Goal: Information Seeking & Learning: Learn about a topic

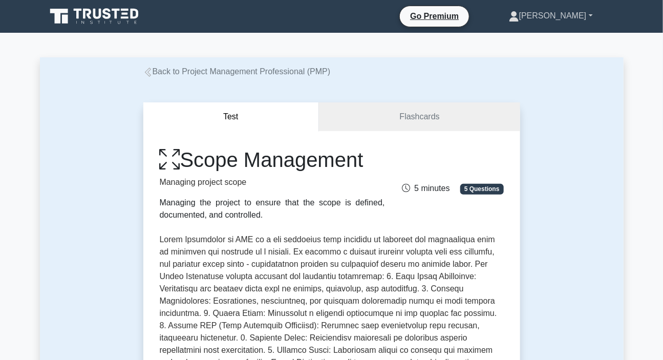
click at [570, 14] on link "[PERSON_NAME]" at bounding box center [551, 16] width 133 height 20
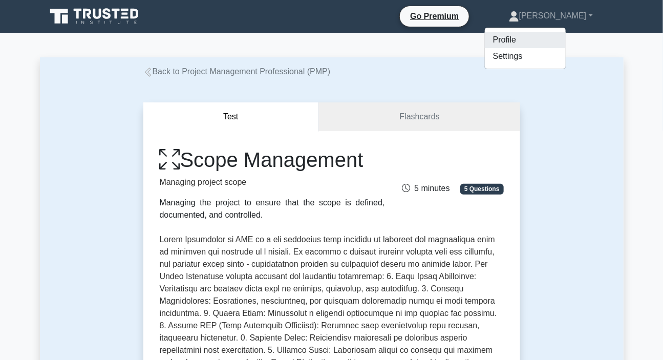
click at [534, 37] on link "Profile" at bounding box center [525, 40] width 81 height 16
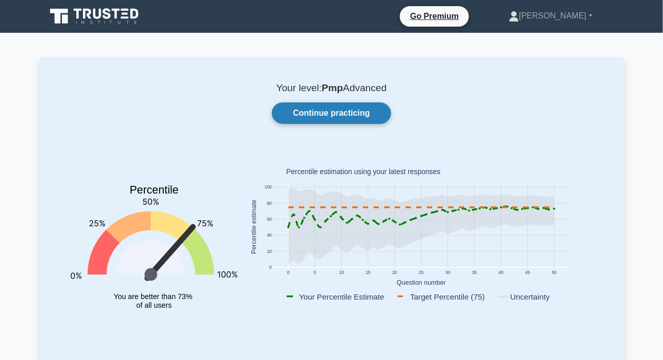
click at [349, 115] on link "Continue practicing" at bounding box center [331, 113] width 119 height 22
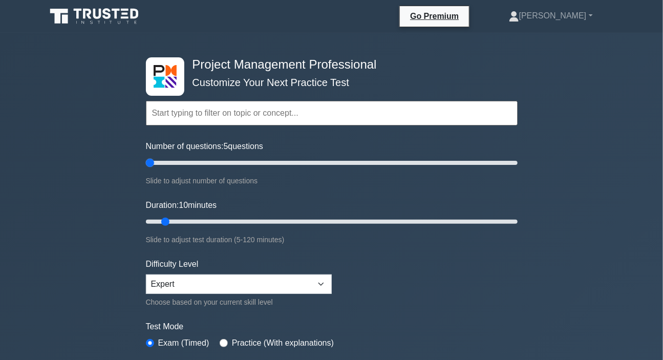
drag, startPoint x: 157, startPoint y: 160, endPoint x: 141, endPoint y: 166, distance: 17.2
type input "5"
click at [146, 166] on input "Number of questions: 5 questions" at bounding box center [332, 163] width 372 height 12
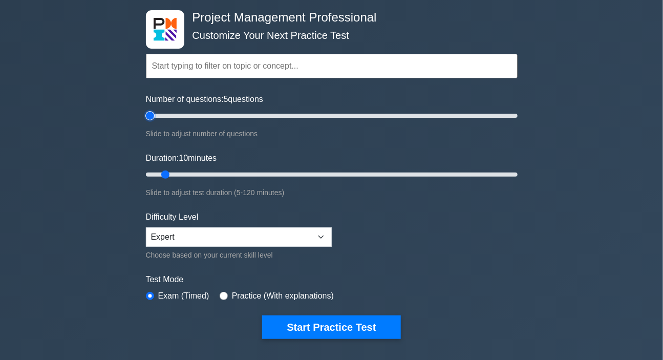
scroll to position [93, 0]
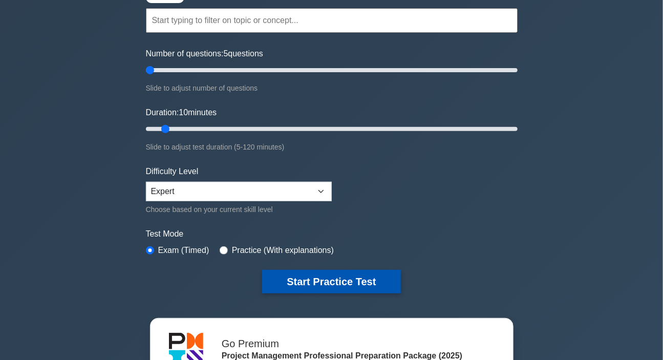
click at [304, 281] on button "Start Practice Test" at bounding box center [331, 282] width 138 height 24
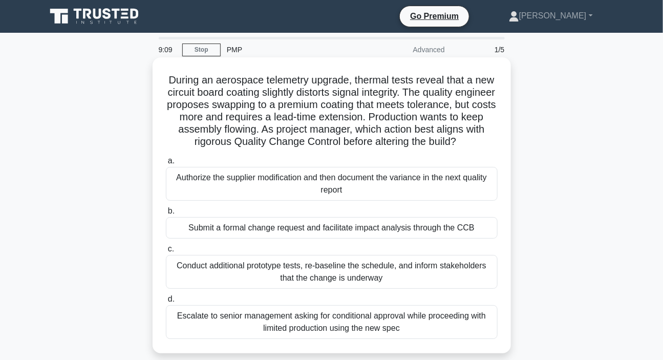
click at [373, 239] on div "Submit a formal change request and facilitate impact analysis through the CCB" at bounding box center [332, 228] width 332 height 22
click at [166, 215] on input "b. Submit a formal change request and facilitate impact analysis through the CCB" at bounding box center [166, 211] width 0 height 7
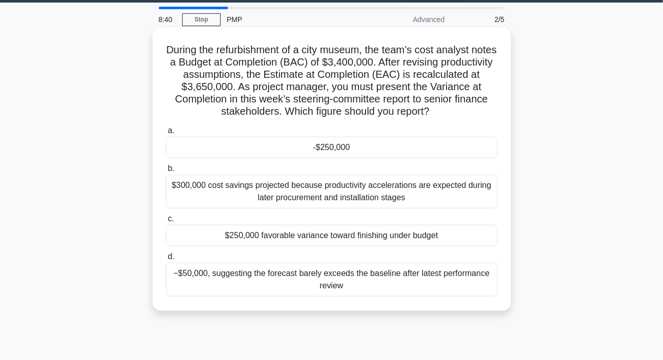
scroll to position [46, 0]
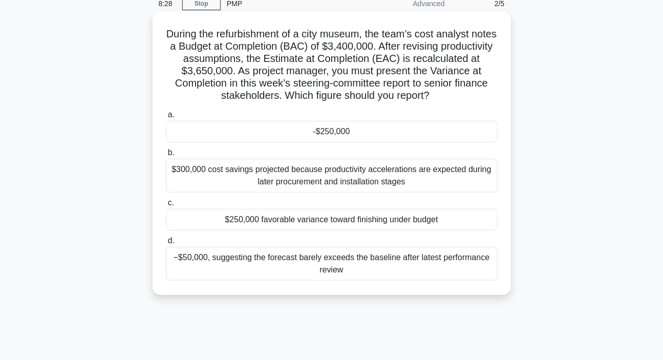
click at [341, 132] on div "-$250,000" at bounding box center [332, 132] width 332 height 22
click at [166, 118] on input "a. -$250,000" at bounding box center [166, 115] width 0 height 7
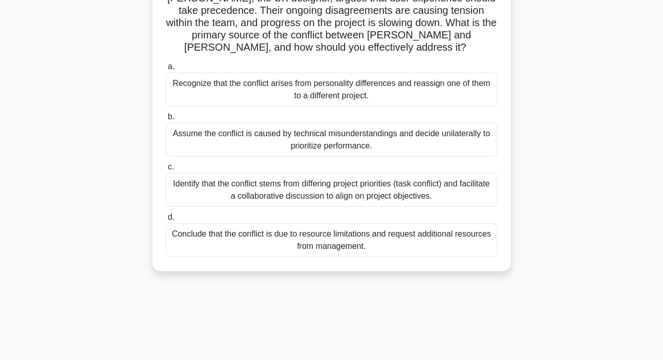
scroll to position [139, 0]
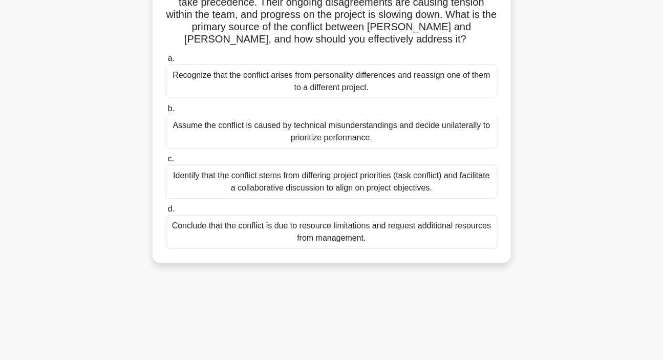
click at [288, 174] on div "Identify that the conflict stems from differing project priorities (task confli…" at bounding box center [332, 182] width 332 height 34
click at [166, 162] on input "c. Identify that the conflict stems from differing project priorities (task con…" at bounding box center [166, 159] width 0 height 7
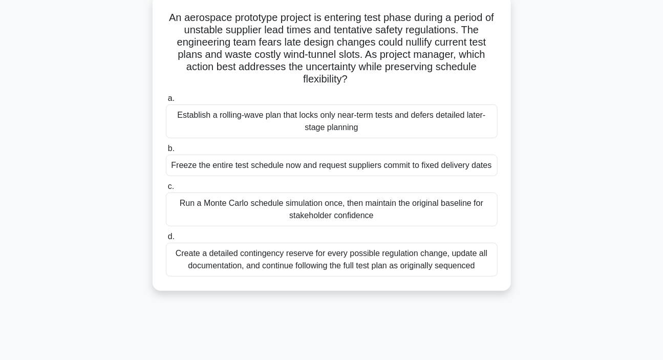
scroll to position [46, 0]
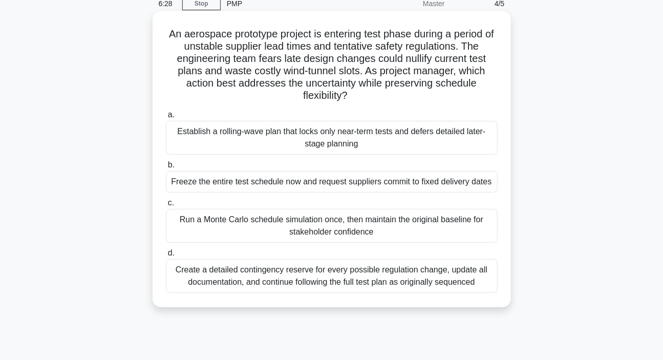
click at [272, 139] on div "Establish a rolling-wave plan that locks only near-term tests and defers detail…" at bounding box center [332, 138] width 332 height 34
click at [166, 118] on input "a. Establish a rolling-wave plan that locks only near-term tests and defers det…" at bounding box center [166, 115] width 0 height 7
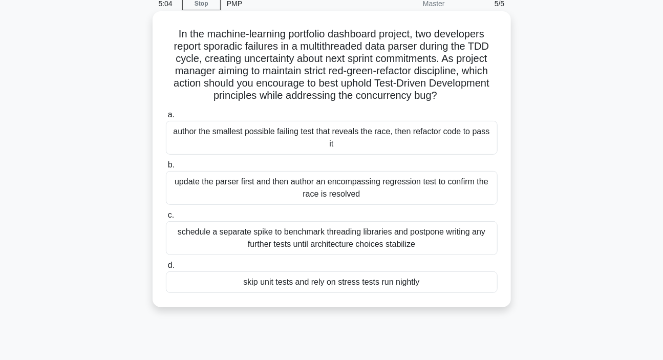
click at [215, 223] on div "schedule a separate spike to benchmark threading libraries and postpone writing…" at bounding box center [332, 238] width 332 height 34
click at [166, 219] on input "c. schedule a separate spike to benchmark threading libraries and postpone writ…" at bounding box center [166, 215] width 0 height 7
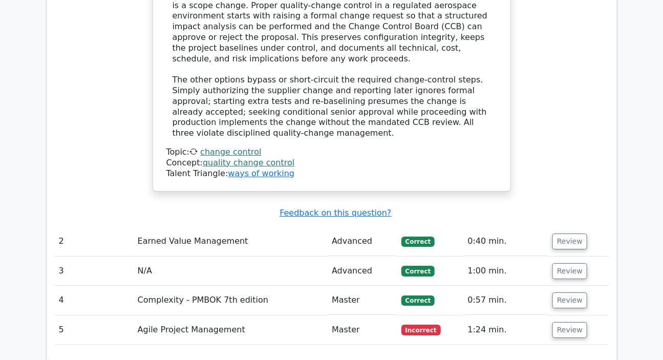
scroll to position [1257, 0]
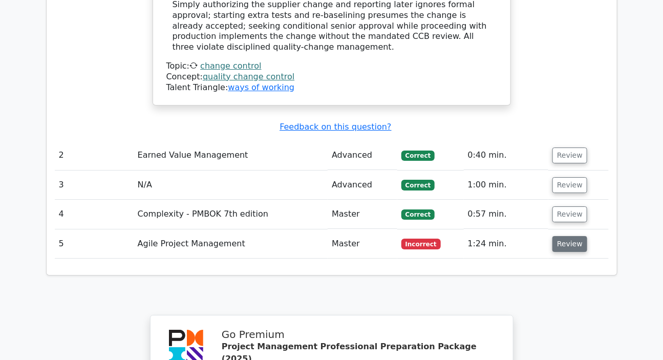
click at [566, 236] on button "Review" at bounding box center [570, 244] width 35 height 16
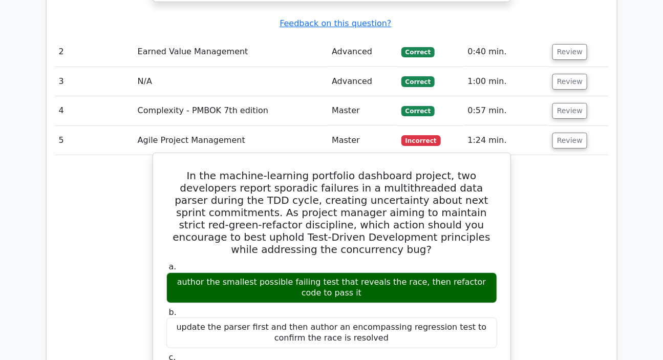
scroll to position [1443, 0]
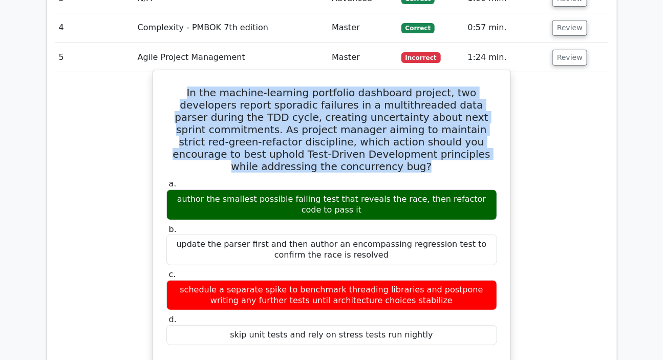
drag, startPoint x: 173, startPoint y: 30, endPoint x: 427, endPoint y: 78, distance: 258.5
click at [479, 96] on h5 "In the machine-learning portfolio dashboard project, two developers report spor…" at bounding box center [331, 130] width 333 height 86
copy h5 "In the machine-learning portfolio dashboard project, two developers report spor…"
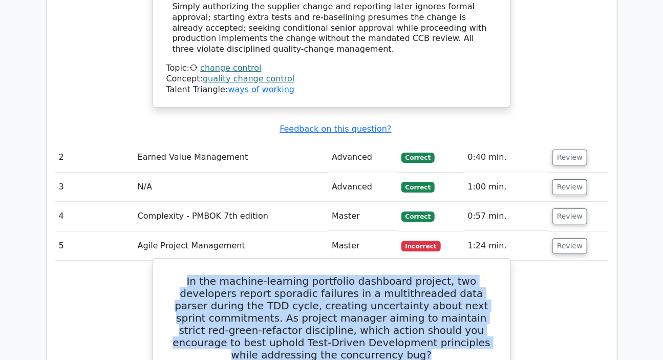
scroll to position [1350, 0]
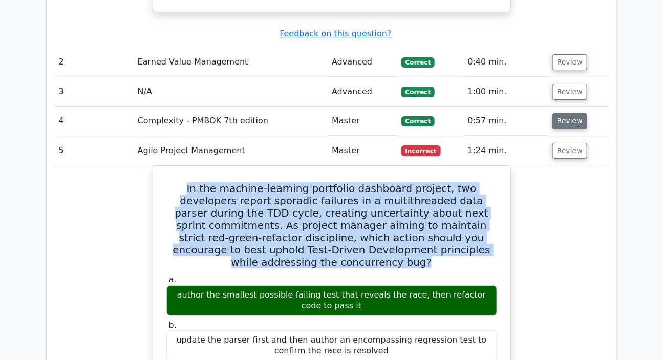
click at [561, 113] on button "Review" at bounding box center [570, 121] width 35 height 16
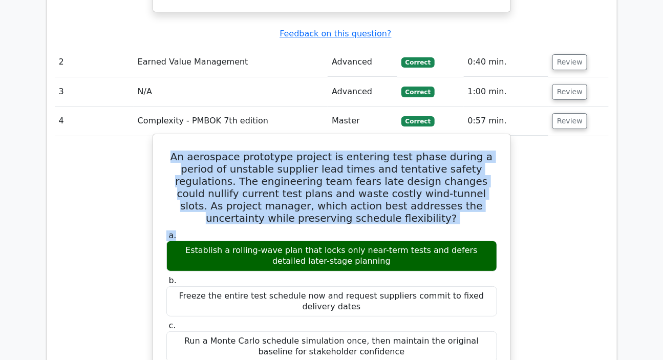
drag, startPoint x: 168, startPoint y: 98, endPoint x: 304, endPoint y: 133, distance: 140.2
copy div "An aerospace prototype project is entering test phase during a period of unstab…"
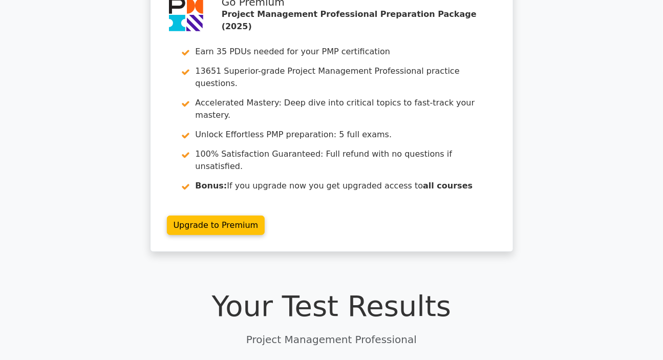
scroll to position [0, 0]
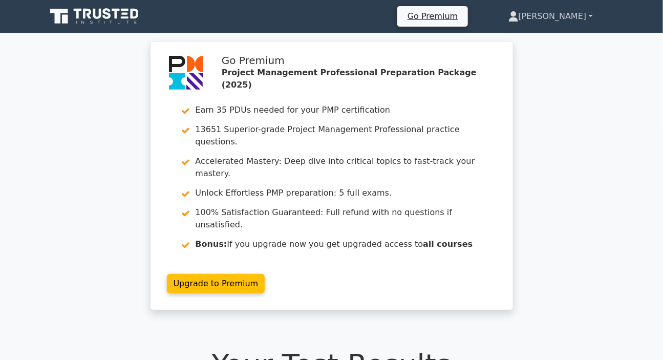
click at [561, 11] on link "[PERSON_NAME]" at bounding box center [551, 16] width 134 height 20
click at [536, 39] on link "Profile" at bounding box center [525, 40] width 81 height 16
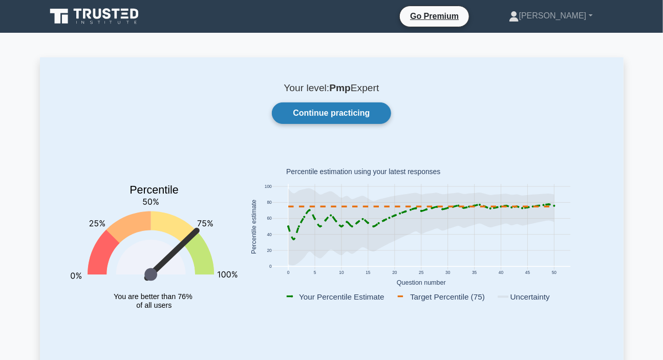
click at [328, 116] on link "Continue practicing" at bounding box center [331, 113] width 119 height 22
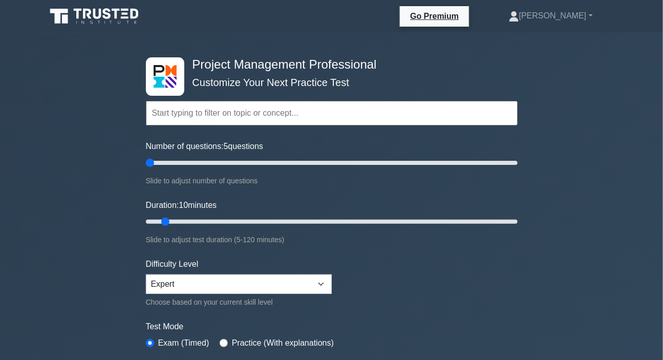
drag, startPoint x: 156, startPoint y: 165, endPoint x: 133, endPoint y: 172, distance: 23.6
type input "5"
click at [146, 169] on input "Number of questions: 5 questions" at bounding box center [332, 163] width 372 height 12
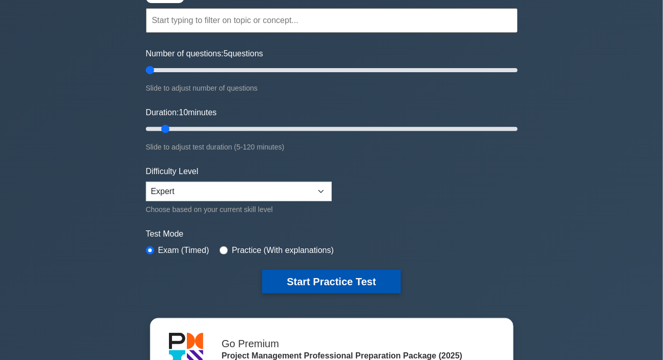
click at [305, 283] on button "Start Practice Test" at bounding box center [331, 282] width 138 height 24
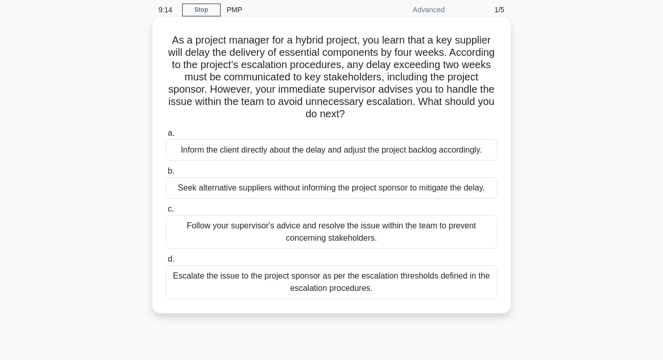
scroll to position [93, 0]
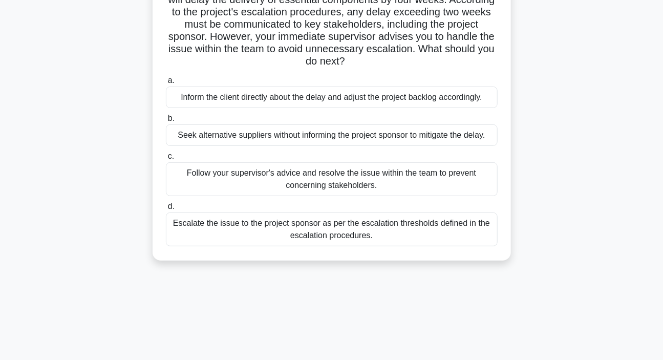
click at [228, 226] on div "Escalate the issue to the project sponsor as per the escalation thresholds defi…" at bounding box center [332, 230] width 332 height 34
click at [166, 210] on input "d. Escalate the issue to the project sponsor as per the escalation thresholds d…" at bounding box center [166, 206] width 0 height 7
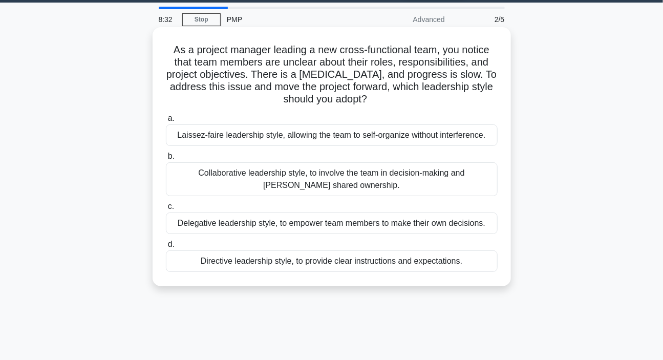
scroll to position [46, 0]
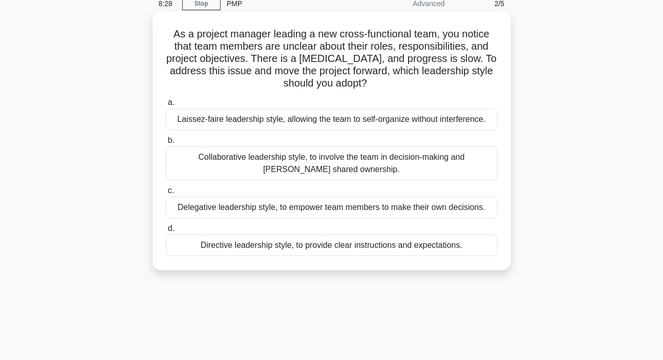
click at [247, 247] on div "Directive leadership style, to provide clear instructions and expectations." at bounding box center [332, 246] width 332 height 22
click at [166, 232] on input "d. Directive leadership style, to provide clear instructions and expectations." at bounding box center [166, 228] width 0 height 7
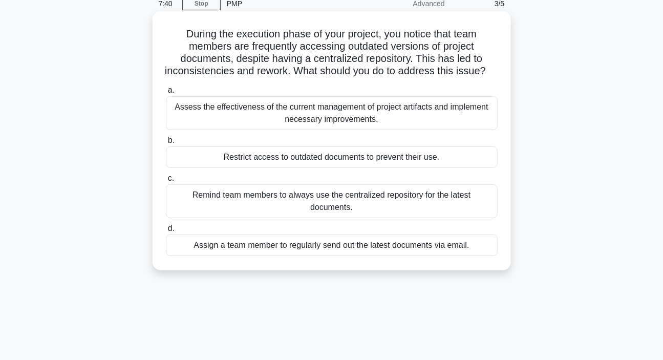
click at [261, 130] on div "Assess the effectiveness of the current management of project artifacts and imp…" at bounding box center [332, 113] width 332 height 34
click at [166, 94] on input "a. Assess the effectiveness of the current management of project artifacts and …" at bounding box center [166, 90] width 0 height 7
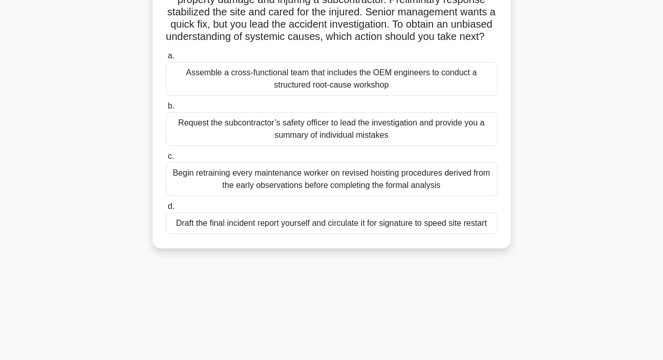
scroll to position [139, 0]
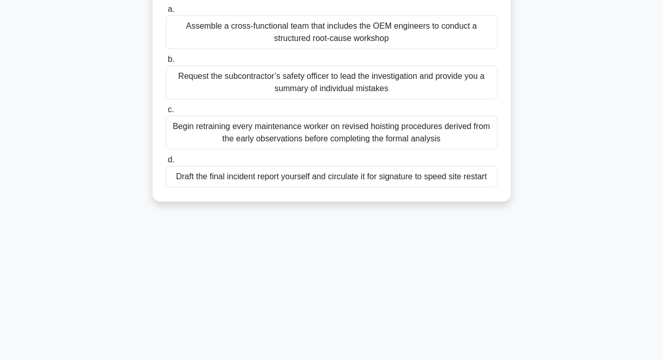
click at [302, 148] on div "Begin retraining every maintenance worker on revised hoisting procedures derive…" at bounding box center [332, 133] width 332 height 34
click at [166, 113] on input "c. Begin retraining every maintenance worker on revised hoisting procedures der…" at bounding box center [166, 110] width 0 height 7
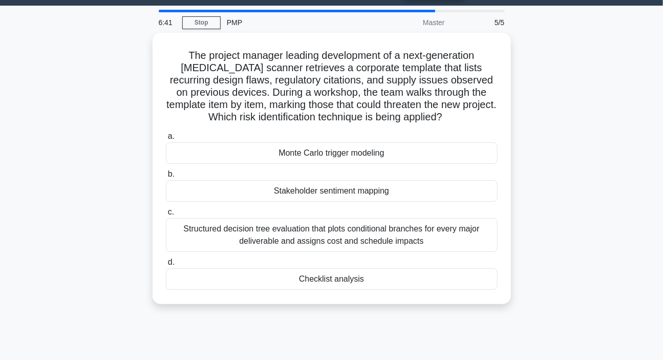
scroll to position [0, 0]
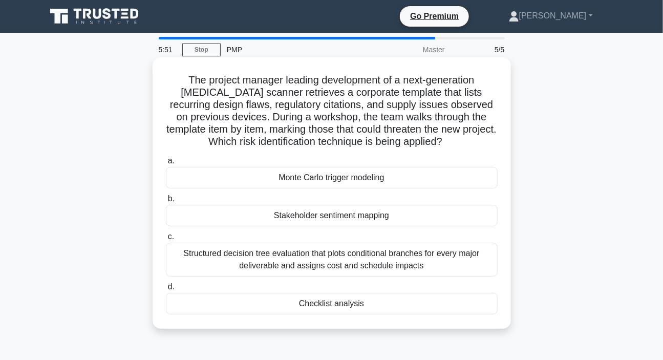
click at [342, 306] on div "Checklist analysis" at bounding box center [332, 304] width 332 height 22
click at [166, 290] on input "d. Checklist analysis" at bounding box center [166, 287] width 0 height 7
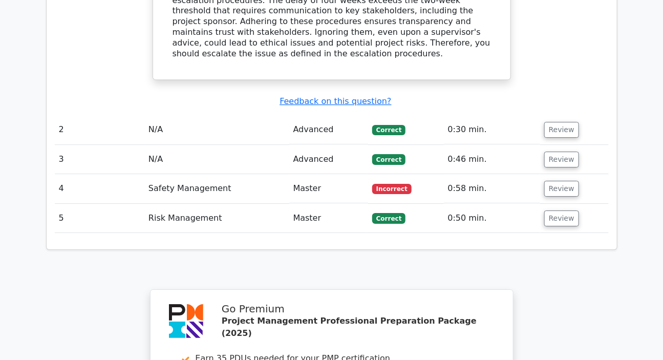
scroll to position [1210, 0]
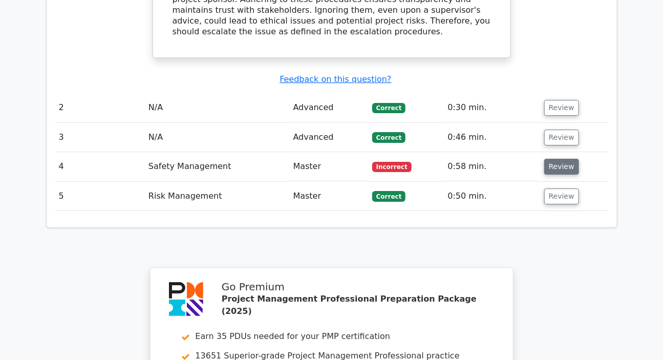
click at [554, 159] on button "Review" at bounding box center [561, 167] width 35 height 16
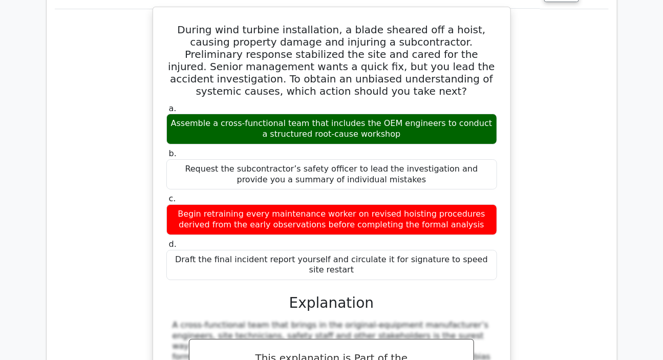
scroll to position [1397, 0]
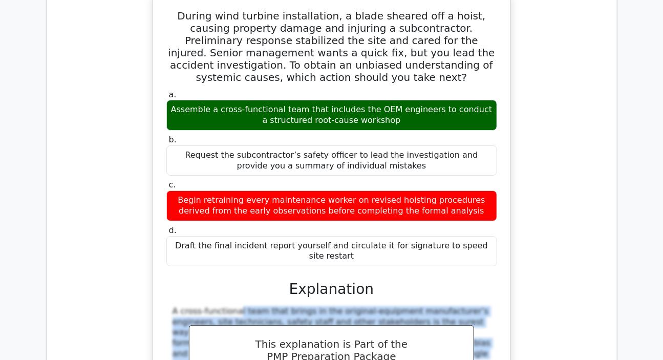
drag, startPoint x: 170, startPoint y: 215, endPoint x: 221, endPoint y: 318, distance: 115.4
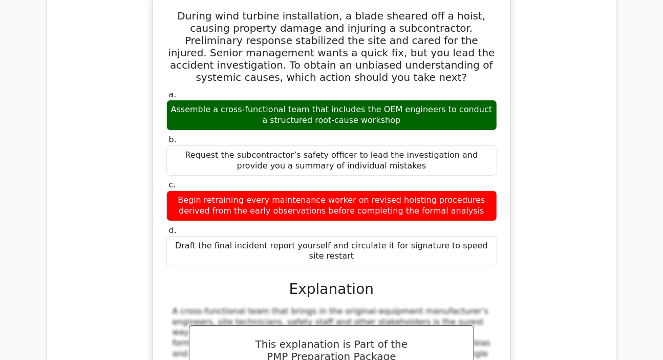
drag, startPoint x: 174, startPoint y: 225, endPoint x: 164, endPoint y: 183, distance: 42.7
click at [164, 183] on div "During wind turbine installation, a blade sheared off a hoist, causing property…" at bounding box center [331, 239] width 349 height 485
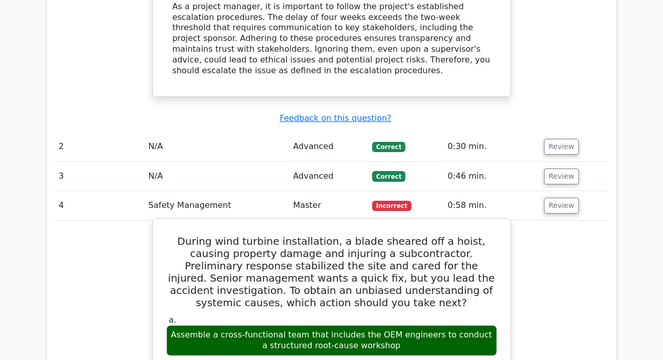
scroll to position [1164, 0]
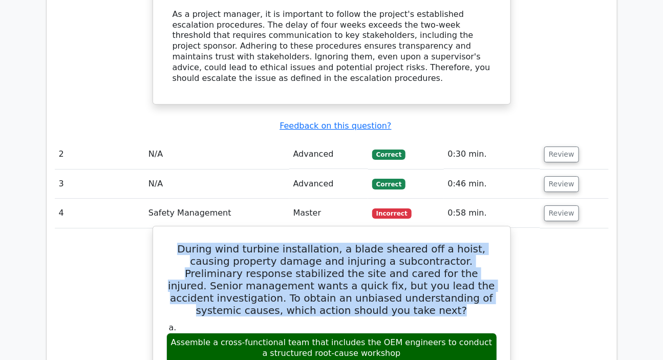
drag, startPoint x: 174, startPoint y: 162, endPoint x: 388, endPoint y: 235, distance: 226.1
copy h5 "During wind turbine installation, a blade sheared off a hoist, causing property…"
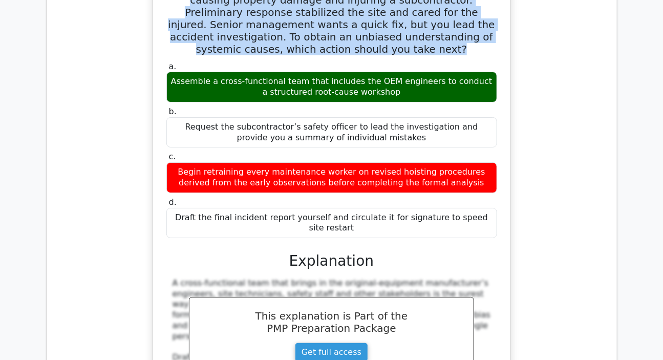
scroll to position [1443, 0]
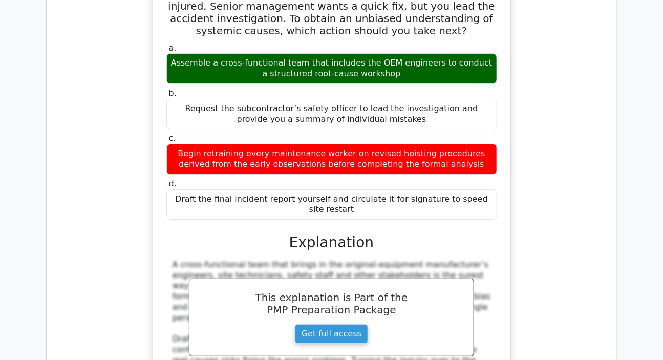
click at [169, 260] on div "A cross-functional team that brings in the original-equipment manufacturer’s en…" at bounding box center [331, 324] width 331 height 128
click at [179, 260] on div "A cross-functional team that brings in the original-equipment manufacturer’s en…" at bounding box center [332, 324] width 319 height 128
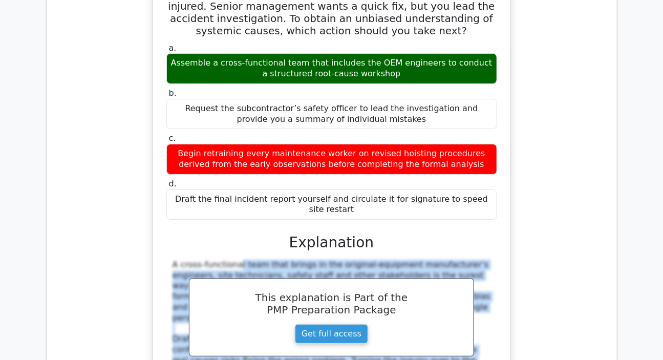
drag, startPoint x: 172, startPoint y: 173, endPoint x: 234, endPoint y: 292, distance: 134.9
click at [234, 292] on div "A cross-functional team that brings in the original-equipment manufacturer’s en…" at bounding box center [332, 324] width 319 height 128
copy div "A cross-functional team that brings in the original-equipment manufacturer’s en…"
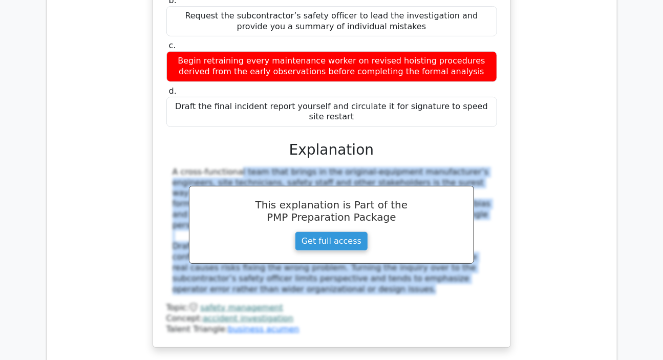
scroll to position [1536, 0]
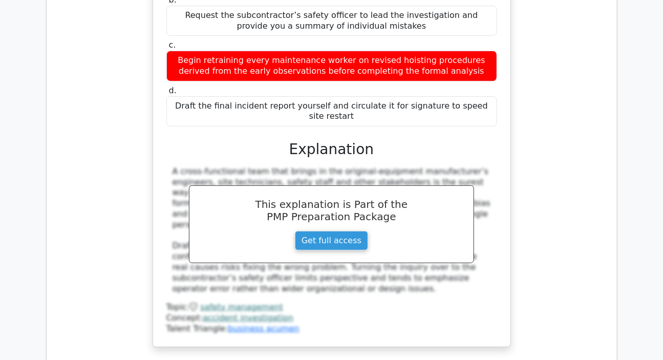
click at [354, 313] on div "Concept: accident investigation" at bounding box center [331, 318] width 331 height 11
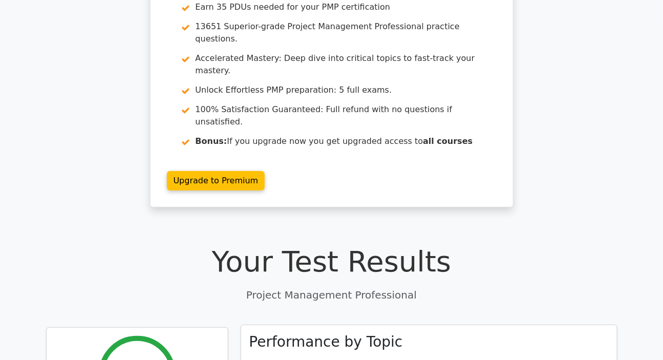
scroll to position [0, 0]
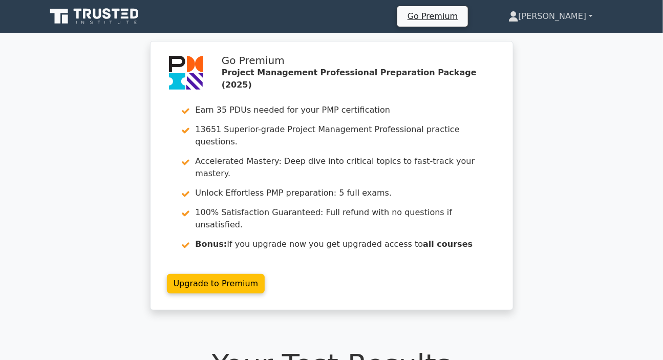
click at [558, 9] on link "[PERSON_NAME]" at bounding box center [551, 16] width 134 height 20
click at [530, 43] on link "Profile" at bounding box center [525, 40] width 81 height 16
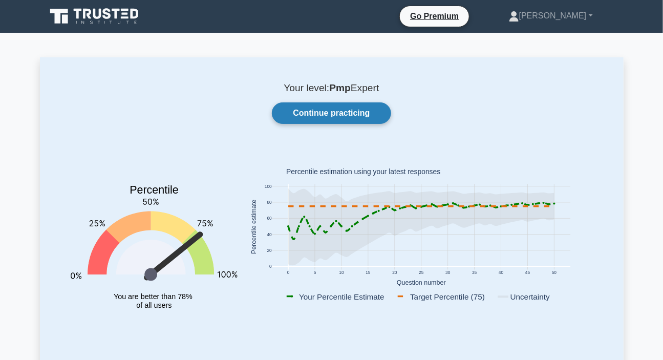
click at [295, 106] on link "Continue practicing" at bounding box center [331, 113] width 119 height 22
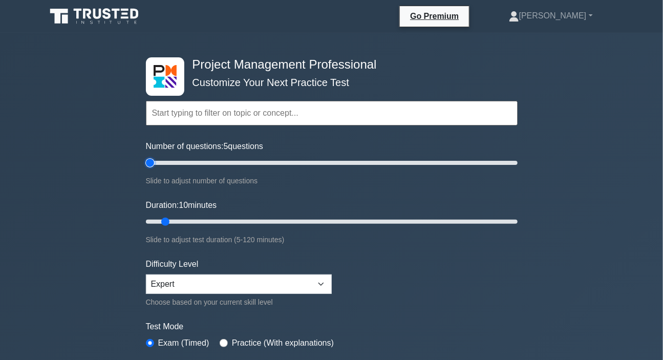
drag, startPoint x: 159, startPoint y: 163, endPoint x: 140, endPoint y: 174, distance: 21.8
type input "5"
click at [146, 169] on input "Number of questions: 5 questions" at bounding box center [332, 163] width 372 height 12
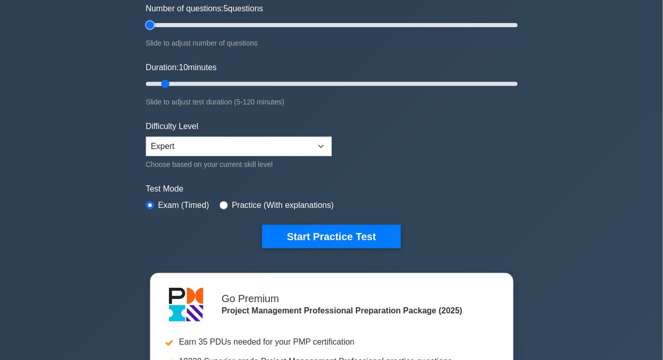
scroll to position [139, 0]
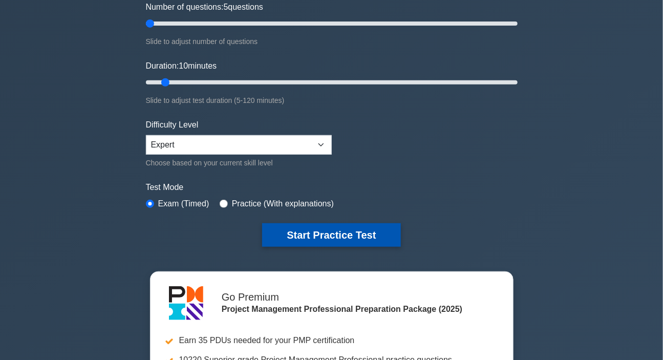
click at [333, 239] on button "Start Practice Test" at bounding box center [331, 235] width 138 height 24
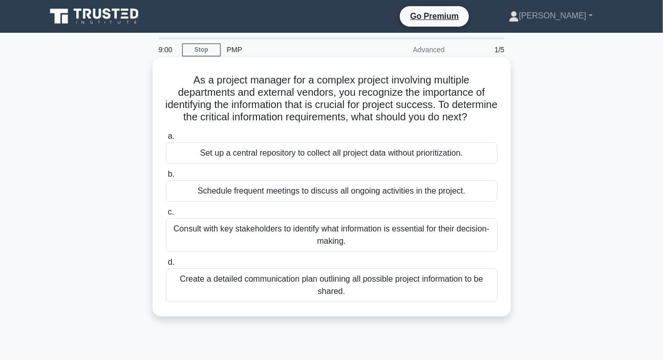
click at [219, 296] on div "Create a detailed communication plan outlining all possible project information…" at bounding box center [332, 285] width 332 height 34
click at [166, 266] on input "d. Create a detailed communication plan outlining all possible project informat…" at bounding box center [166, 262] width 0 height 7
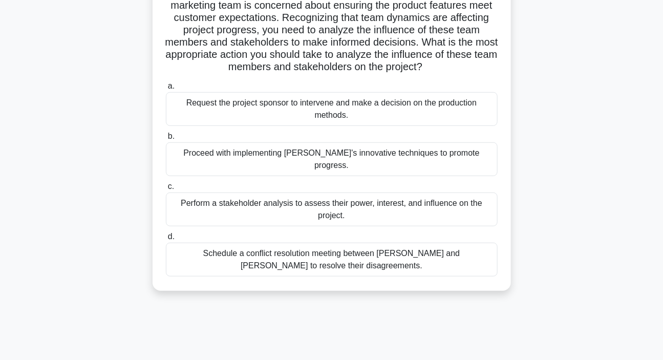
scroll to position [186, 0]
click at [282, 196] on div "Perform a stakeholder analysis to assess their power, interest, and influence o…" at bounding box center [332, 209] width 332 height 34
click at [166, 189] on input "c. Perform a stakeholder analysis to assess their power, interest, and influenc…" at bounding box center [166, 186] width 0 height 7
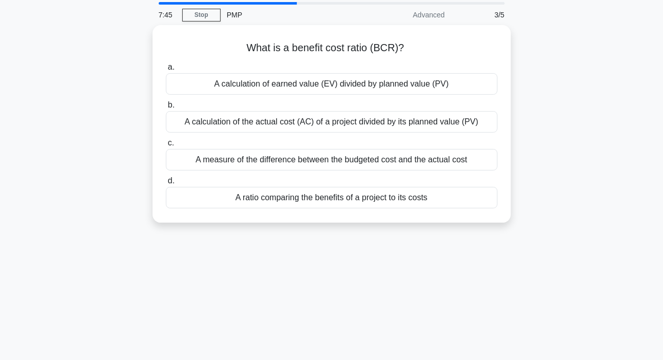
scroll to position [0, 0]
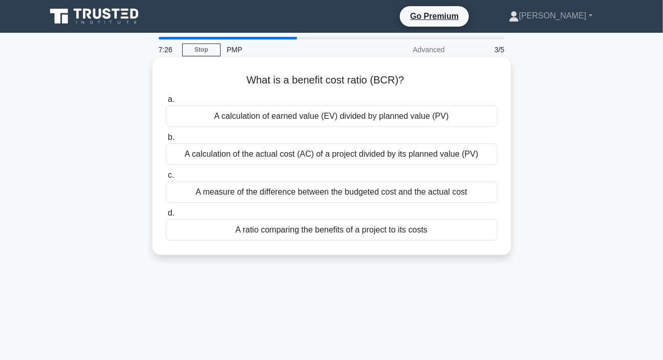
click at [321, 235] on div "A ratio comparing the benefits of a project to its costs" at bounding box center [332, 230] width 332 height 22
click at [166, 217] on input "d. A ratio comparing the benefits of a project to its costs" at bounding box center [166, 213] width 0 height 7
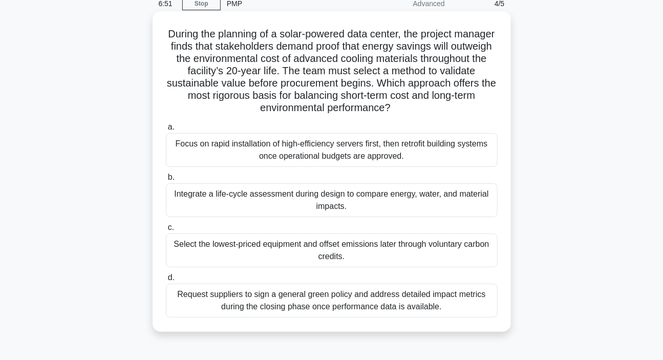
scroll to position [93, 0]
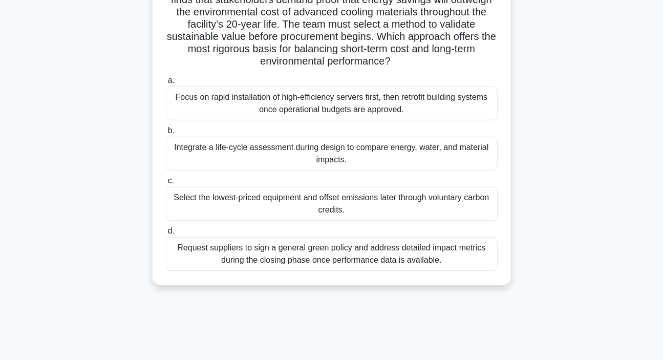
click at [311, 157] on div "Integrate a life-cycle assessment during design to compare energy, water, and m…" at bounding box center [332, 154] width 332 height 34
click at [166, 134] on input "b. Integrate a life-cycle assessment during design to compare energy, water, an…" at bounding box center [166, 131] width 0 height 7
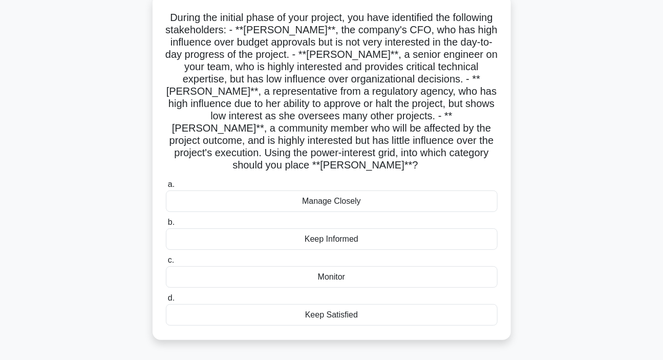
scroll to position [46, 0]
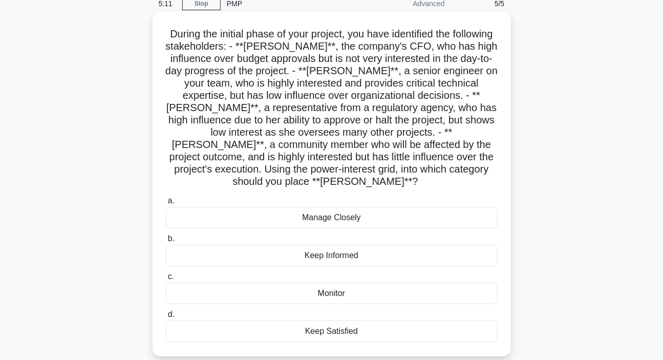
click at [321, 322] on div "Keep Satisfied" at bounding box center [332, 332] width 332 height 22
click at [166, 318] on input "d. Keep Satisfied" at bounding box center [166, 314] width 0 height 7
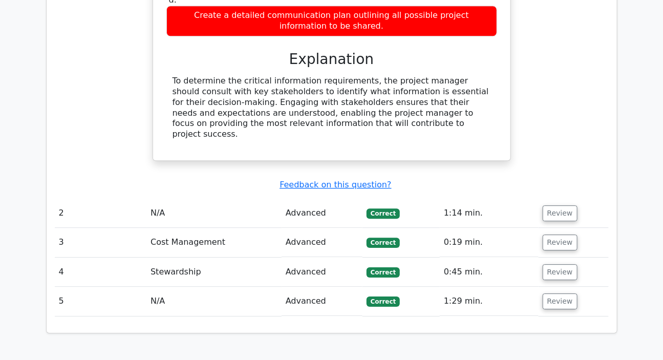
scroll to position [1070, 0]
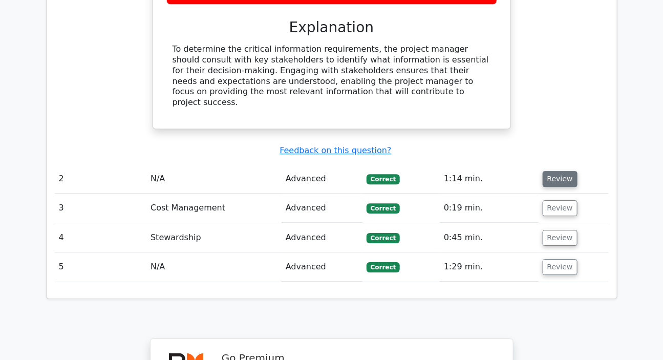
click at [545, 171] on button "Review" at bounding box center [560, 179] width 35 height 16
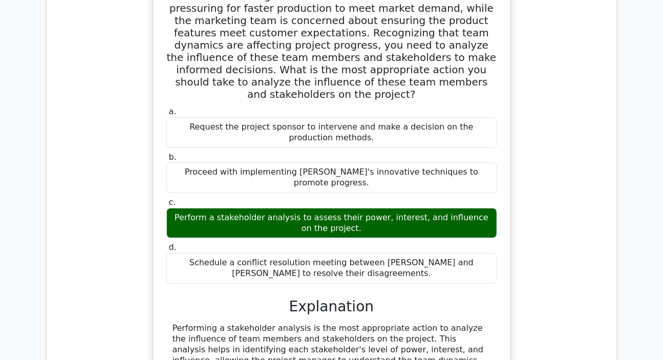
scroll to position [1443, 0]
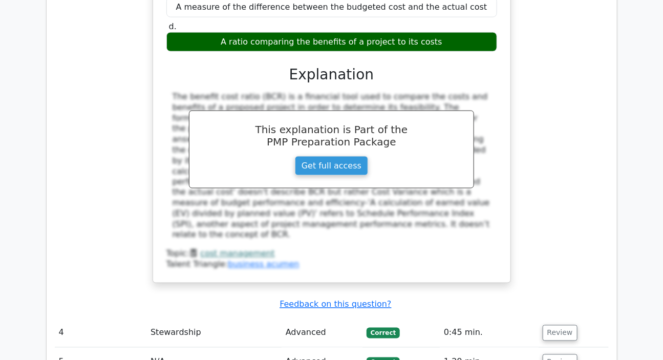
scroll to position [2002, 0]
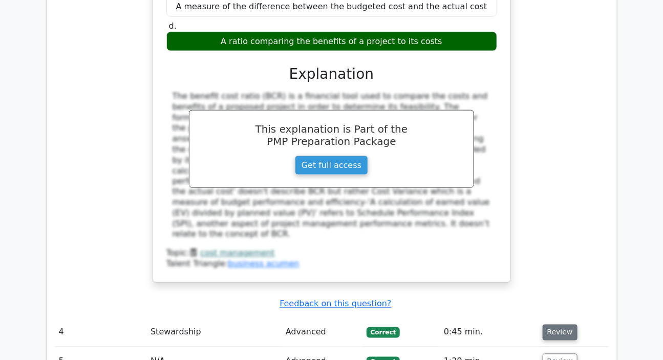
click at [554, 325] on button "Review" at bounding box center [560, 333] width 35 height 16
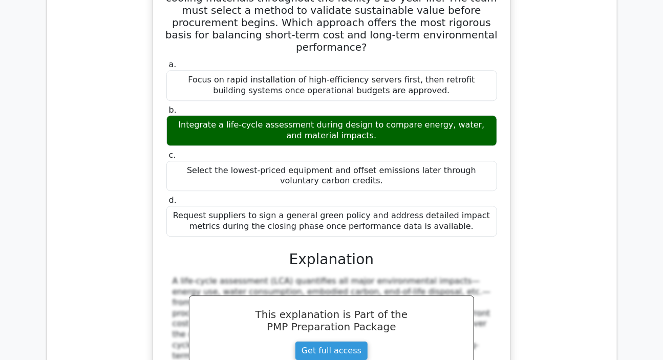
scroll to position [2514, 0]
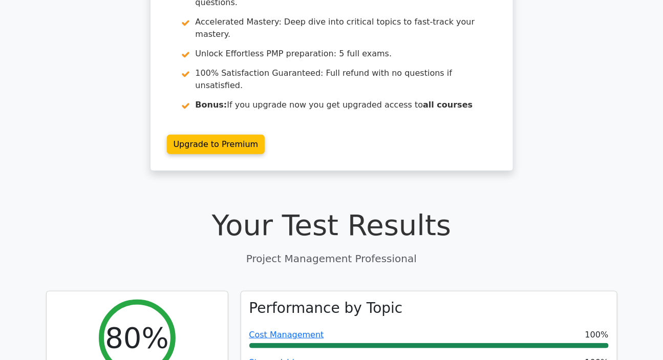
scroll to position [0, 0]
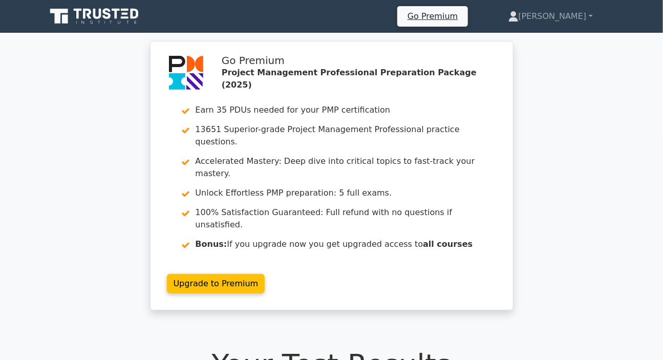
click at [549, 3] on nav "Go Premium Josephine Profile" at bounding box center [331, 16] width 663 height 33
click at [562, 18] on link "[PERSON_NAME]" at bounding box center [551, 16] width 134 height 20
click at [530, 42] on link "Profile" at bounding box center [525, 40] width 81 height 16
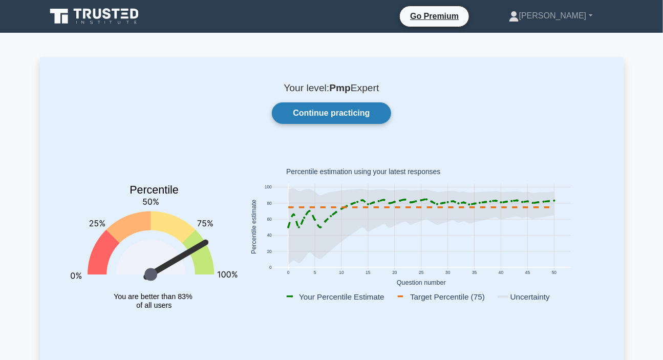
click at [306, 115] on link "Continue practicing" at bounding box center [331, 113] width 119 height 22
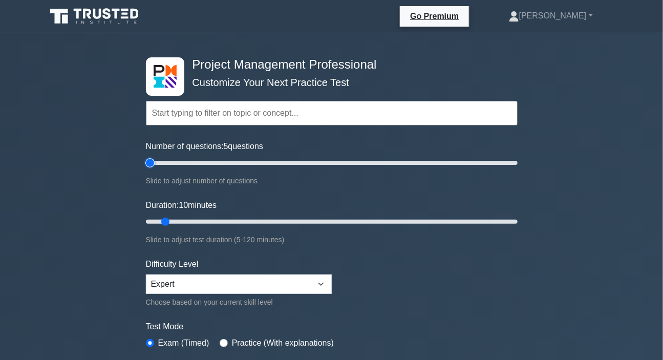
drag, startPoint x: 158, startPoint y: 161, endPoint x: 143, endPoint y: 169, distance: 16.7
type input "5"
click at [146, 169] on input "Number of questions: 5 questions" at bounding box center [332, 163] width 372 height 12
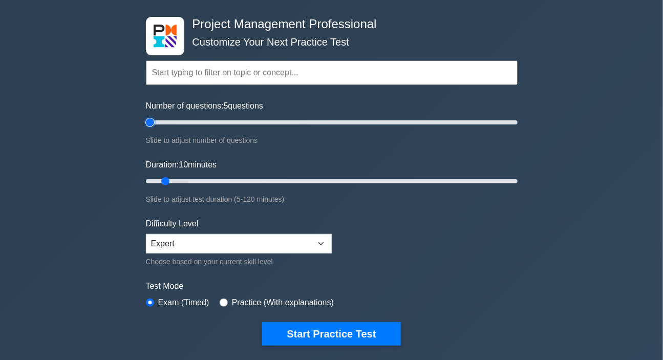
scroll to position [93, 0]
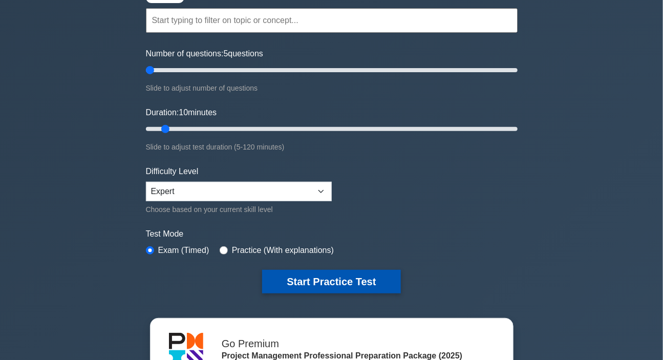
click at [339, 280] on button "Start Practice Test" at bounding box center [331, 282] width 138 height 24
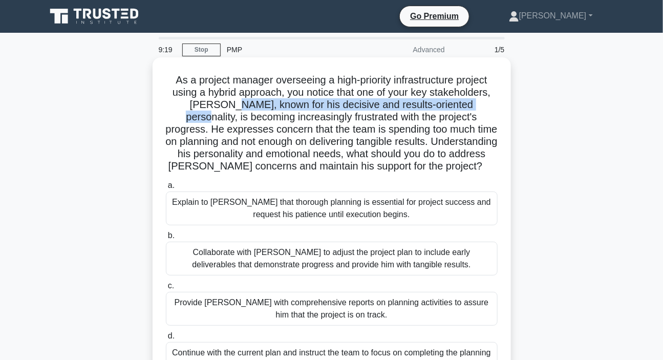
drag, startPoint x: 221, startPoint y: 106, endPoint x: 475, endPoint y: 108, distance: 254.0
click at [475, 108] on h5 "As a project manager overseeing a high-priority infrastructure project using a …" at bounding box center [332, 123] width 334 height 99
copy h5 "known for his decisive and results-oriented personality,"
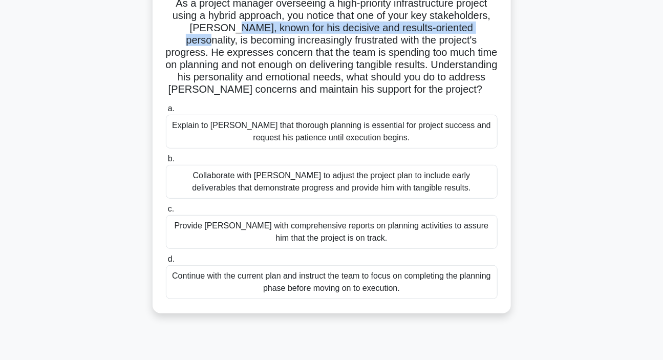
scroll to position [93, 0]
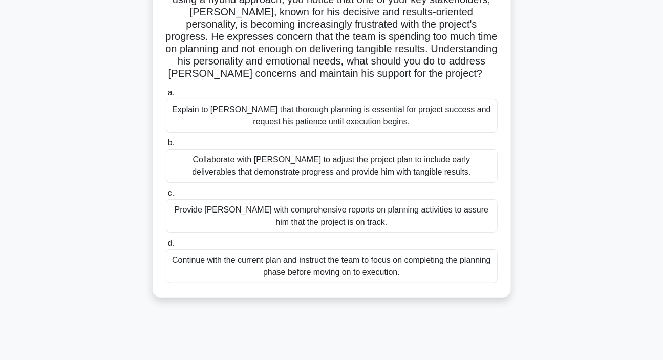
click at [252, 115] on div "Explain to [PERSON_NAME] that thorough planning is essential for project succes…" at bounding box center [332, 116] width 332 height 34
click at [166, 96] on input "a. Explain to [PERSON_NAME] that thorough planning is essential for project suc…" at bounding box center [166, 93] width 0 height 7
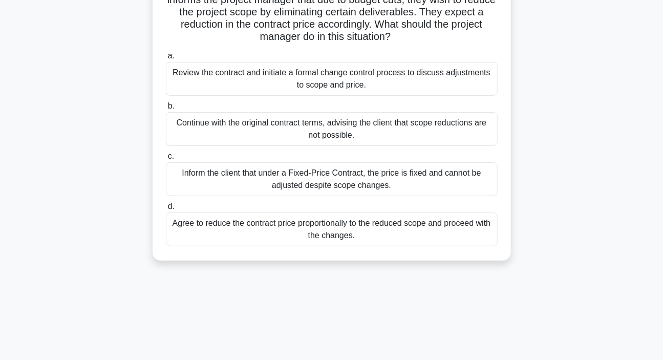
click at [287, 77] on div "Review the contract and initiate a formal change control process to discuss adj…" at bounding box center [332, 79] width 332 height 34
click at [166, 59] on input "a. Review the contract and initiate a formal change control process to discuss …" at bounding box center [166, 56] width 0 height 7
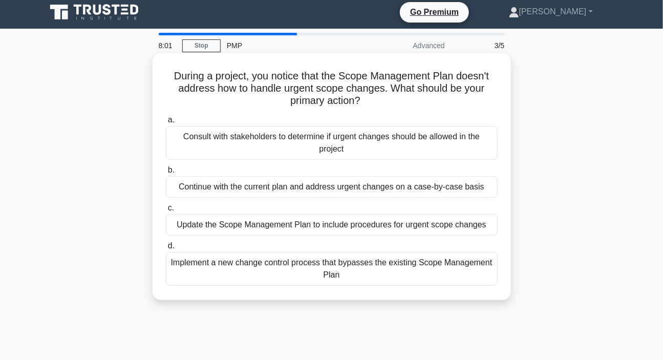
scroll to position [0, 0]
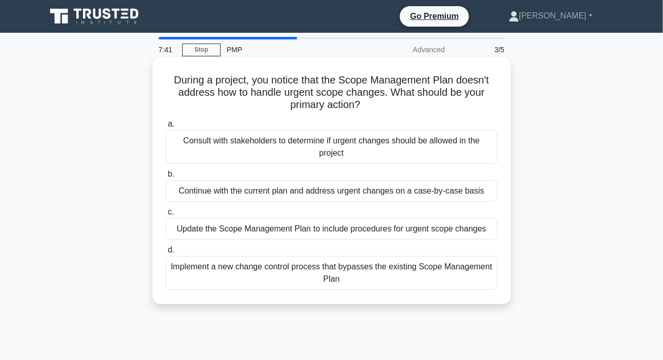
click at [269, 232] on div "Update the Scope Management Plan to include procedures for urgent scope changes" at bounding box center [332, 229] width 332 height 22
click at [166, 216] on input "c. Update the Scope Management Plan to include procedures for urgent scope chan…" at bounding box center [166, 212] width 0 height 7
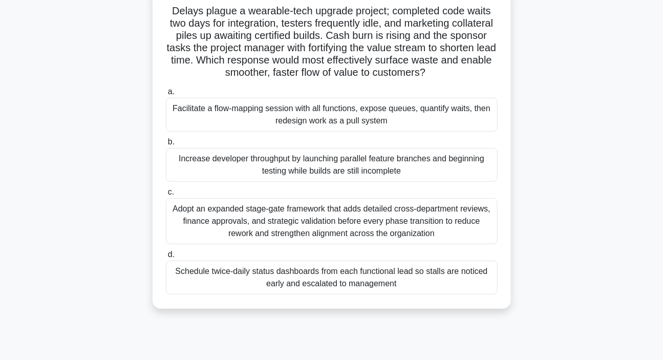
scroll to position [46, 0]
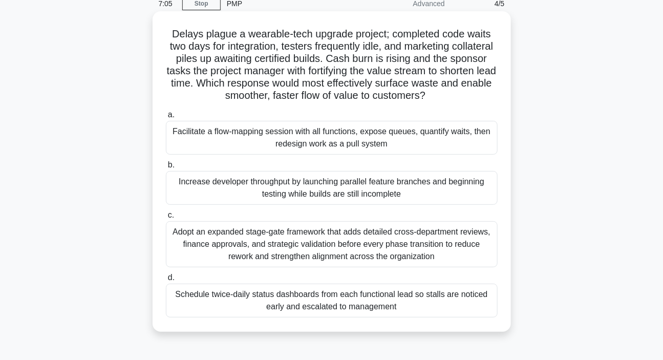
click at [262, 135] on div "Facilitate a flow-mapping session with all functions, expose queues, quantify w…" at bounding box center [332, 138] width 332 height 34
click at [166, 118] on input "a. Facilitate a flow-mapping session with all functions, expose queues, quantif…" at bounding box center [166, 115] width 0 height 7
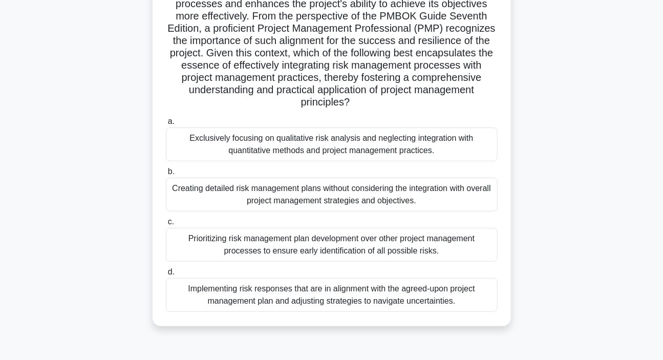
scroll to position [139, 0]
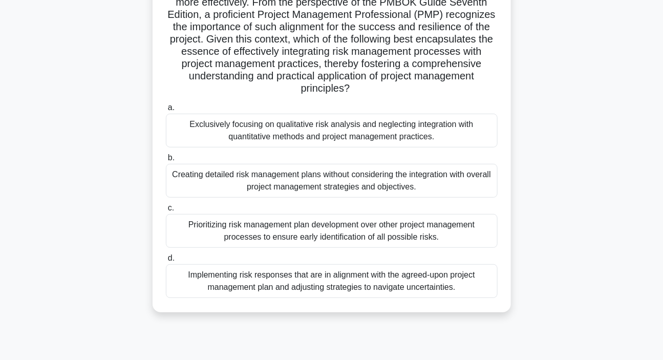
click at [258, 283] on div "Implementing risk responses that are in alignment with the agreed-upon project …" at bounding box center [332, 281] width 332 height 34
click at [166, 262] on input "d. Implementing risk responses that are in alignment with the agreed-upon proje…" at bounding box center [166, 258] width 0 height 7
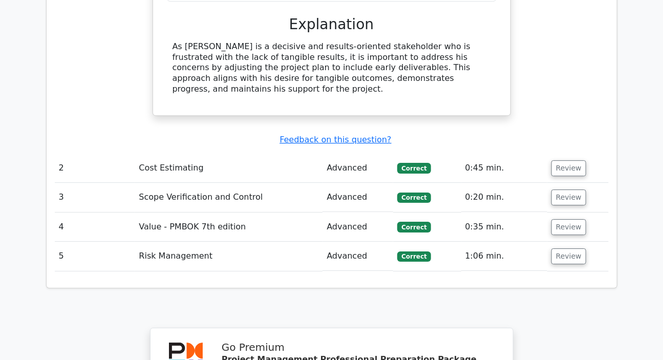
scroll to position [1164, 0]
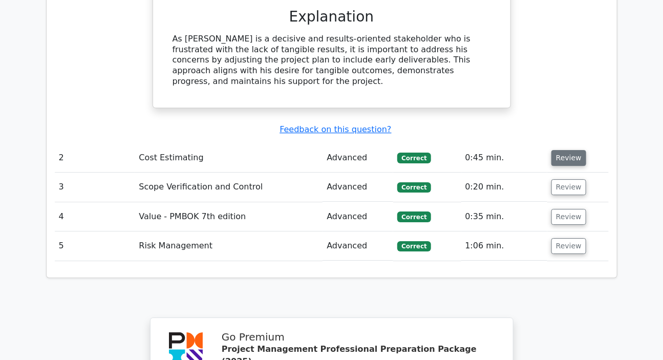
click at [559, 150] on button "Review" at bounding box center [569, 158] width 35 height 16
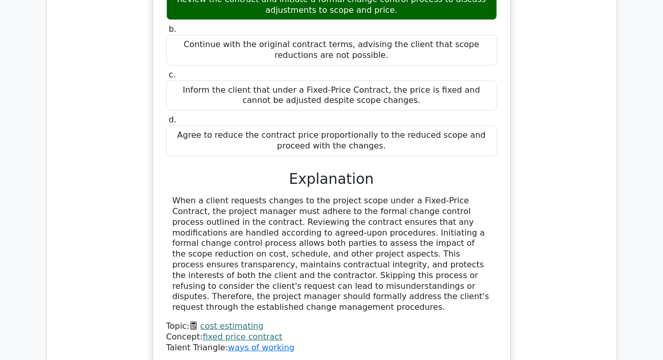
scroll to position [1583, 0]
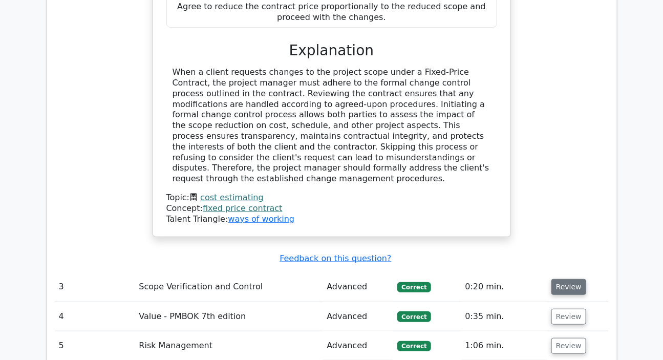
click at [563, 279] on button "Review" at bounding box center [569, 287] width 35 height 16
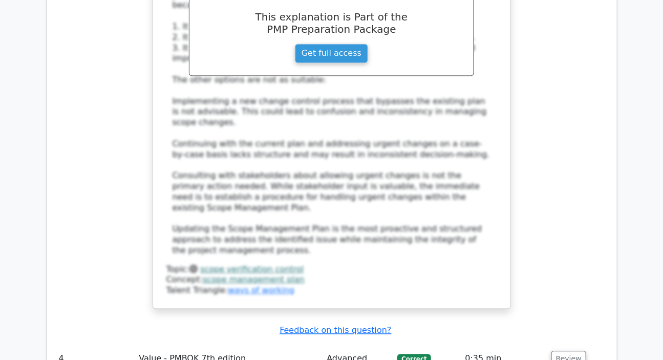
scroll to position [2235, 0]
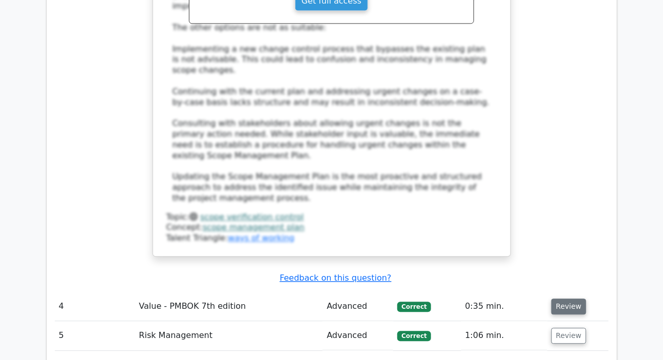
click at [555, 299] on button "Review" at bounding box center [569, 307] width 35 height 16
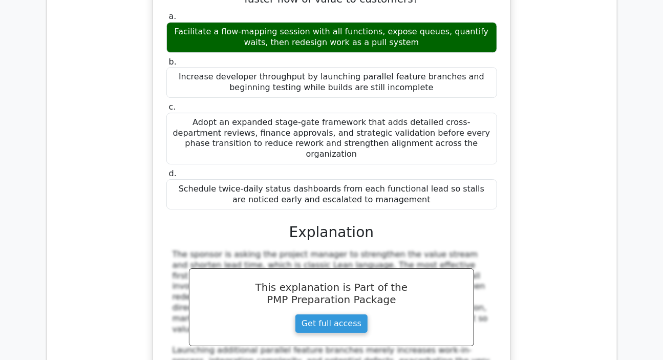
scroll to position [2840, 0]
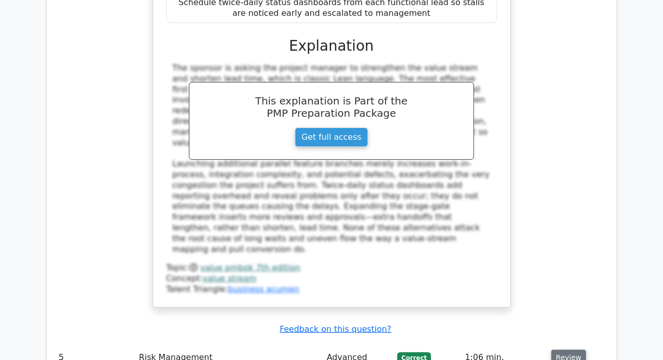
click at [563, 350] on button "Review" at bounding box center [569, 358] width 35 height 16
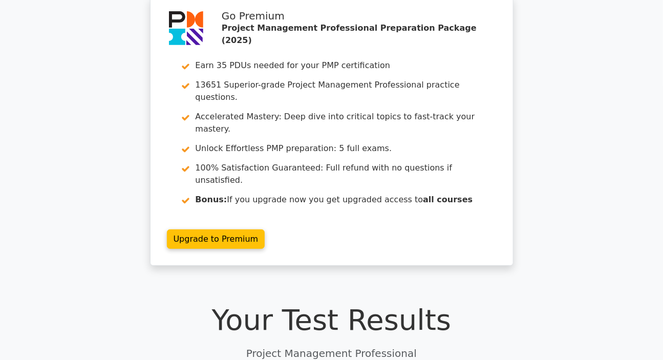
scroll to position [0, 0]
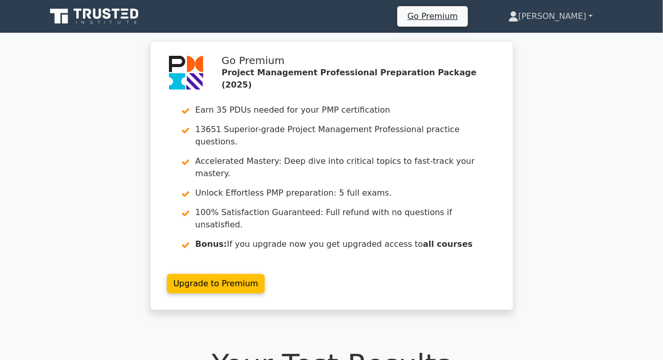
click at [554, 18] on link "[PERSON_NAME]" at bounding box center [551, 16] width 134 height 20
click at [539, 39] on link "Profile" at bounding box center [525, 40] width 81 height 16
